Goal: Check status: Check status

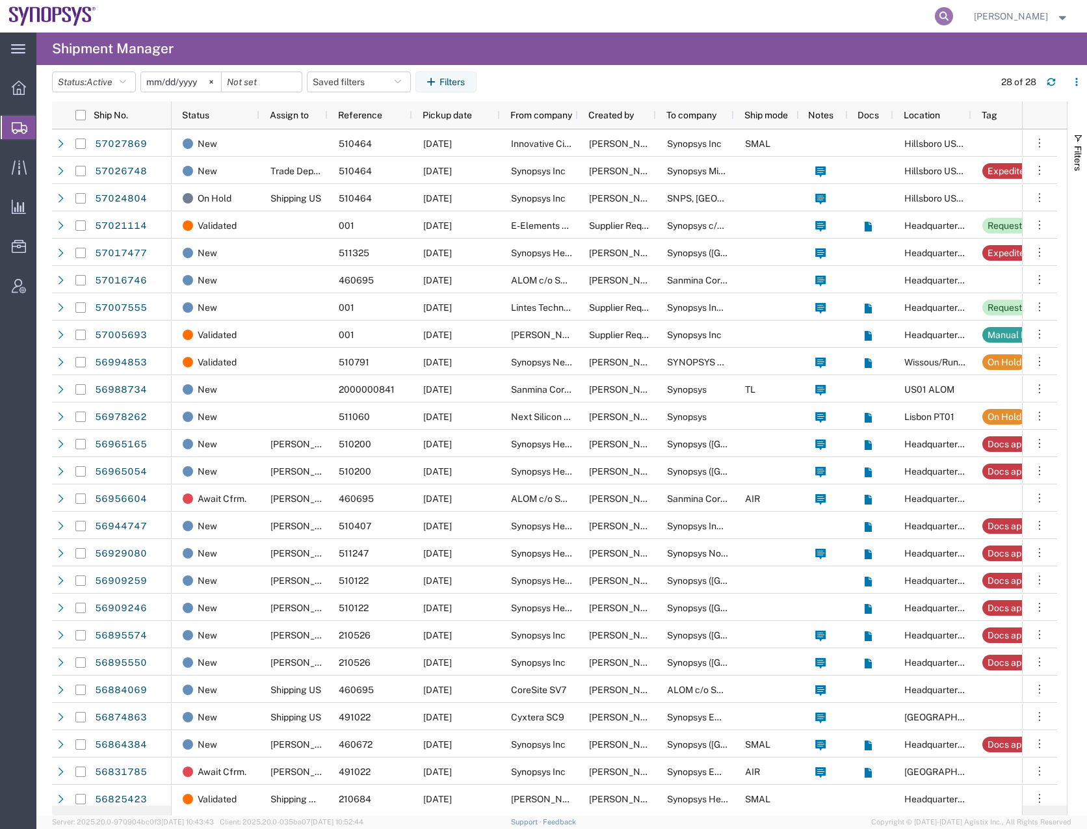
click at [953, 17] on icon at bounding box center [944, 16] width 18 height 18
paste input "56864384"
type input "56864384"
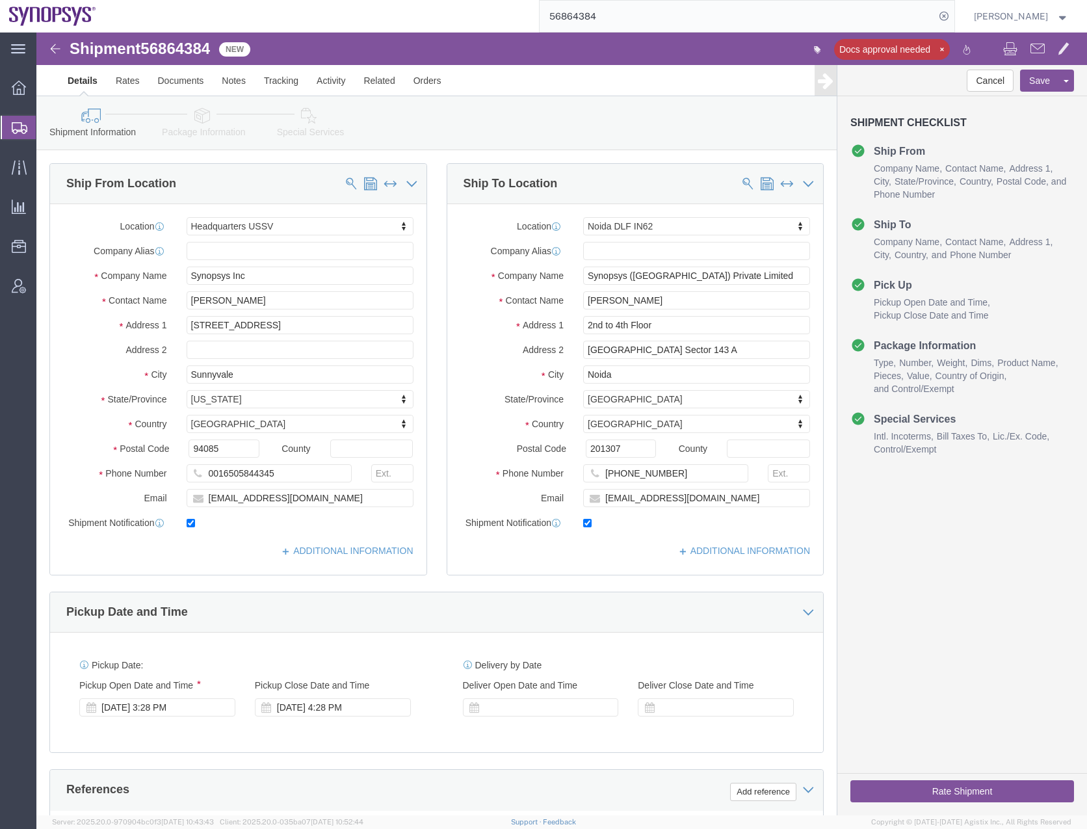
select select "63204"
select select "63135"
click span "56864384"
copy span "56864384"
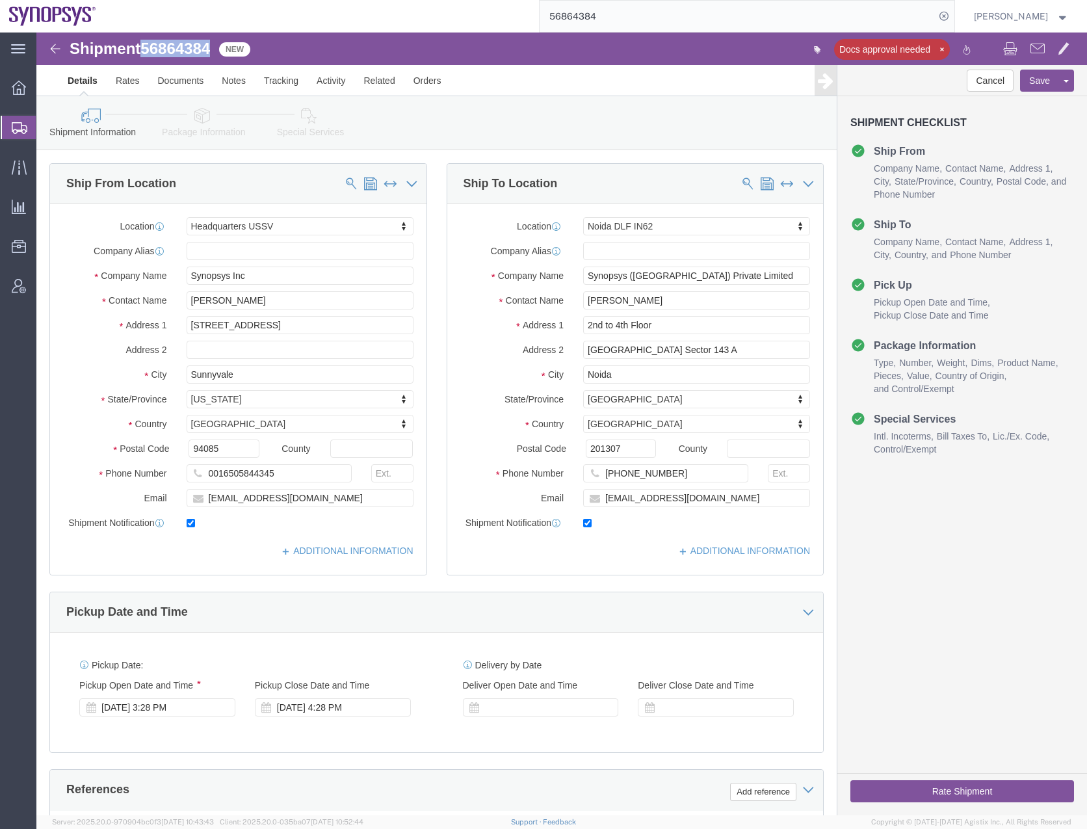
click icon
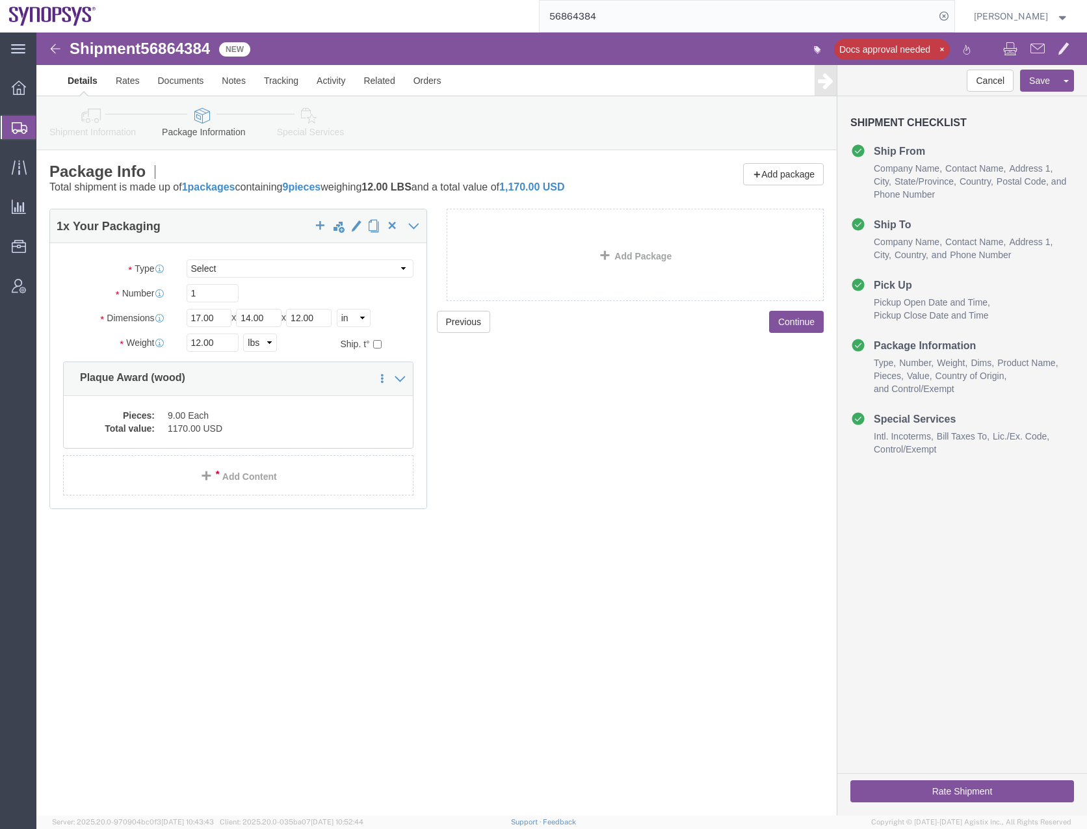
click icon
